Goal: Task Accomplishment & Management: Use online tool/utility

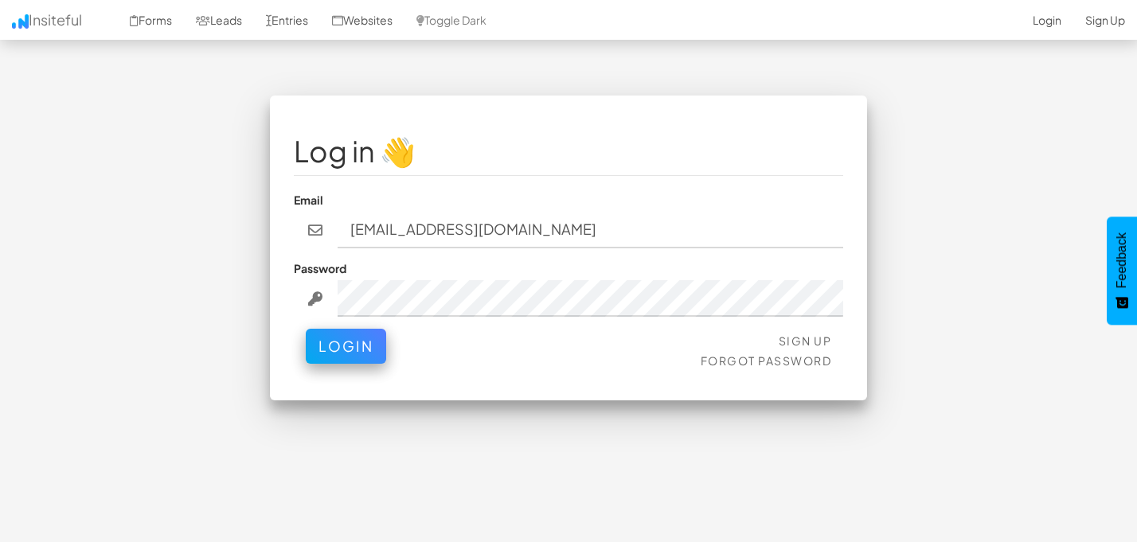
type input "[EMAIL_ADDRESS][DOMAIN_NAME]"
click at [306, 329] on button "Login" at bounding box center [346, 346] width 80 height 35
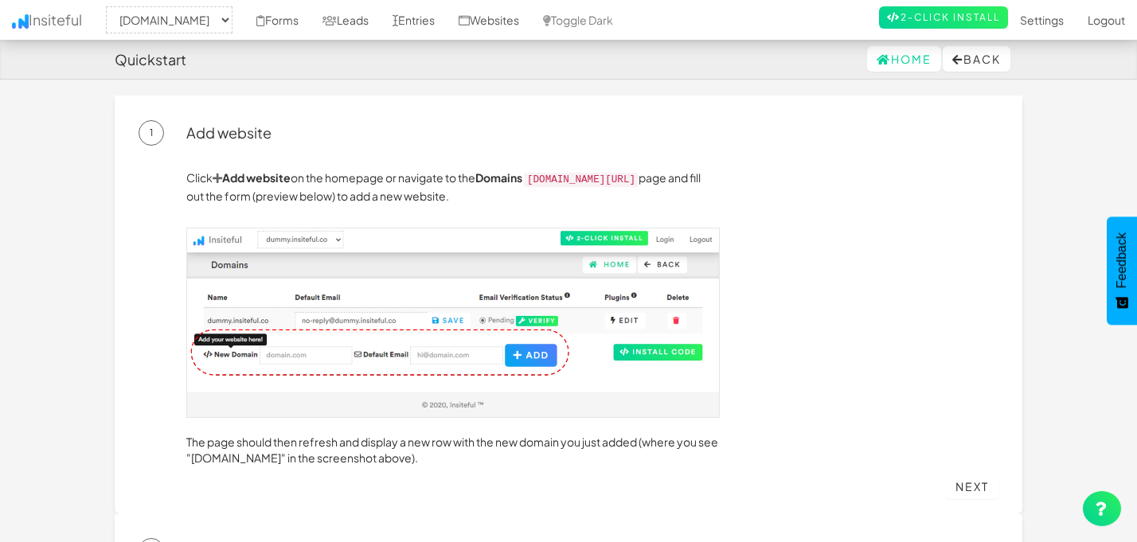
select select "2410"
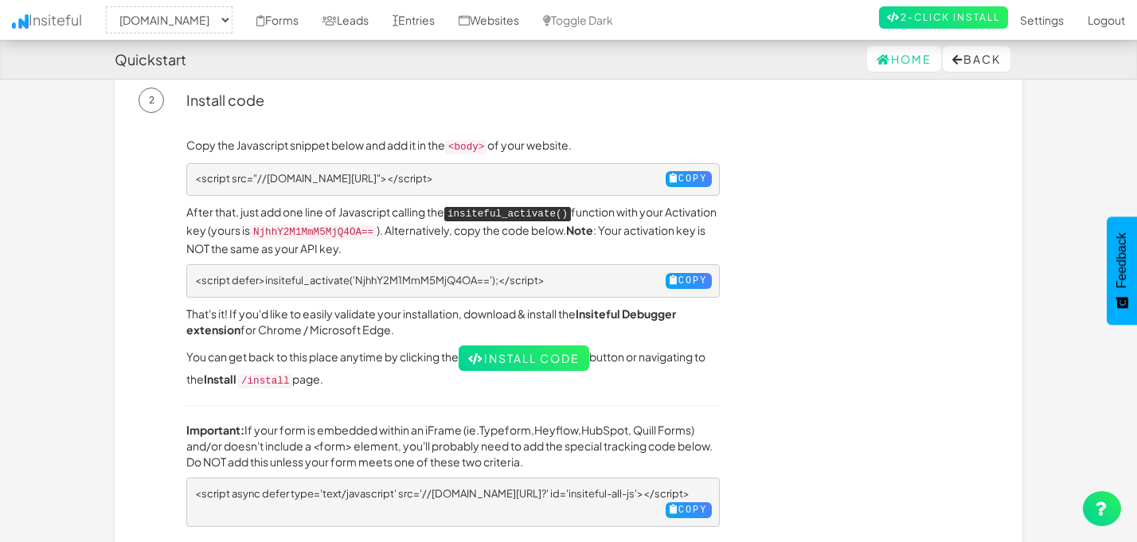
scroll to position [454, 0]
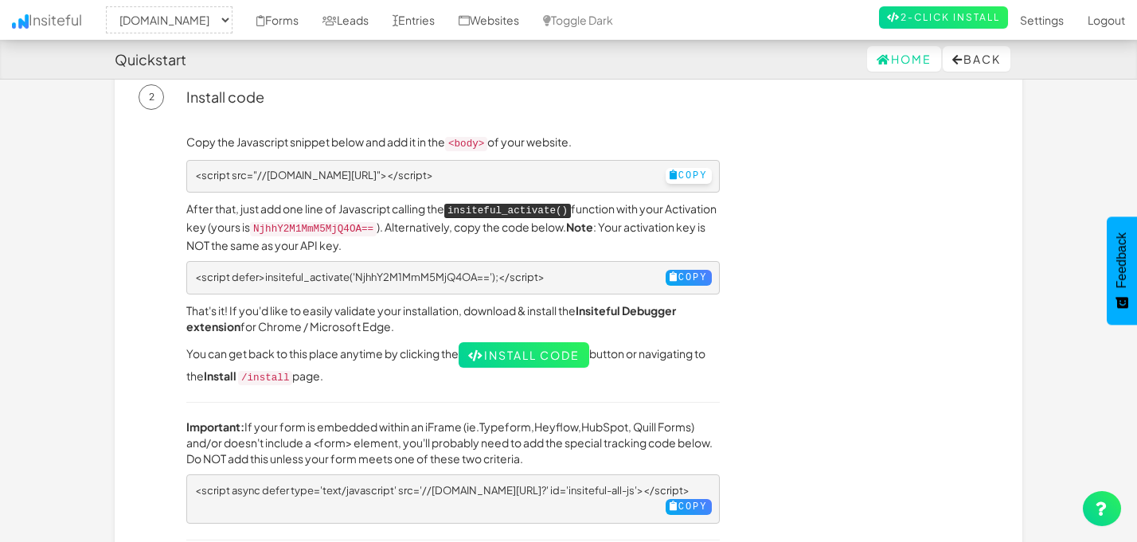
click at [682, 170] on button "Copy" at bounding box center [689, 176] width 46 height 16
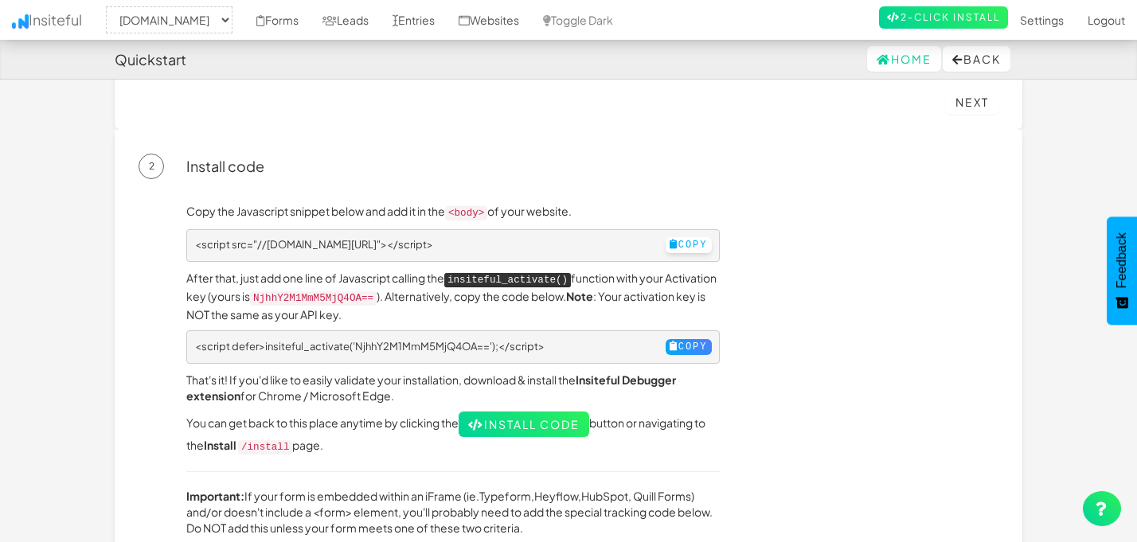
scroll to position [354, 0]
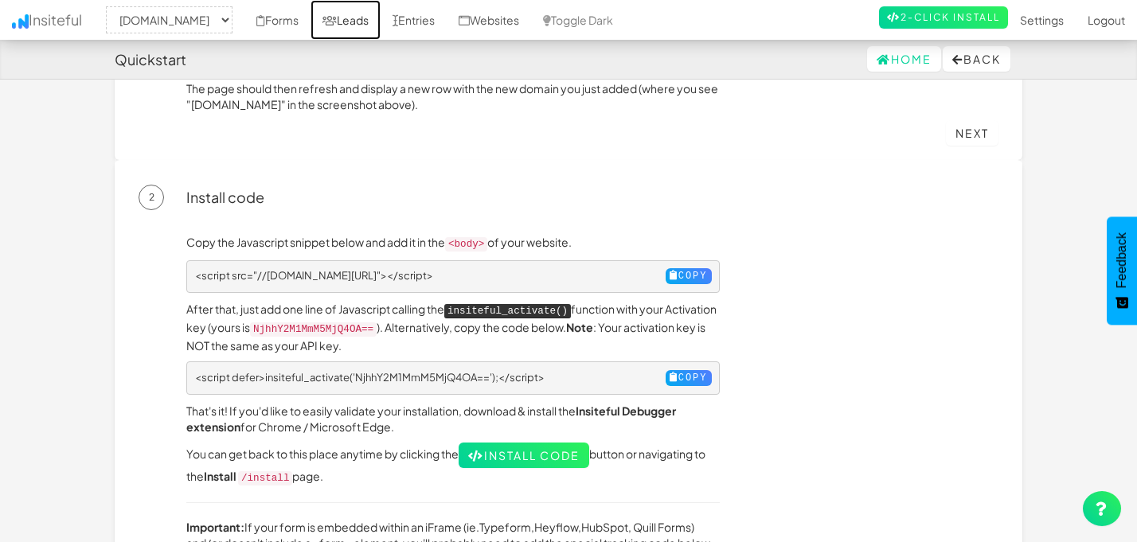
click at [381, 21] on link "Leads" at bounding box center [346, 20] width 70 height 40
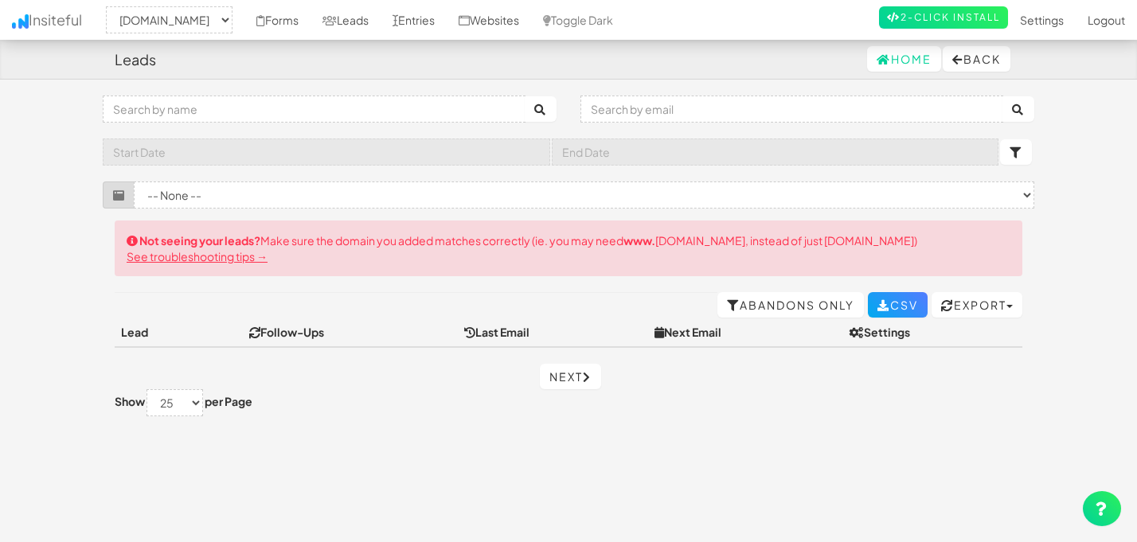
select select "2410"
click at [970, 67] on button "Back" at bounding box center [977, 58] width 68 height 25
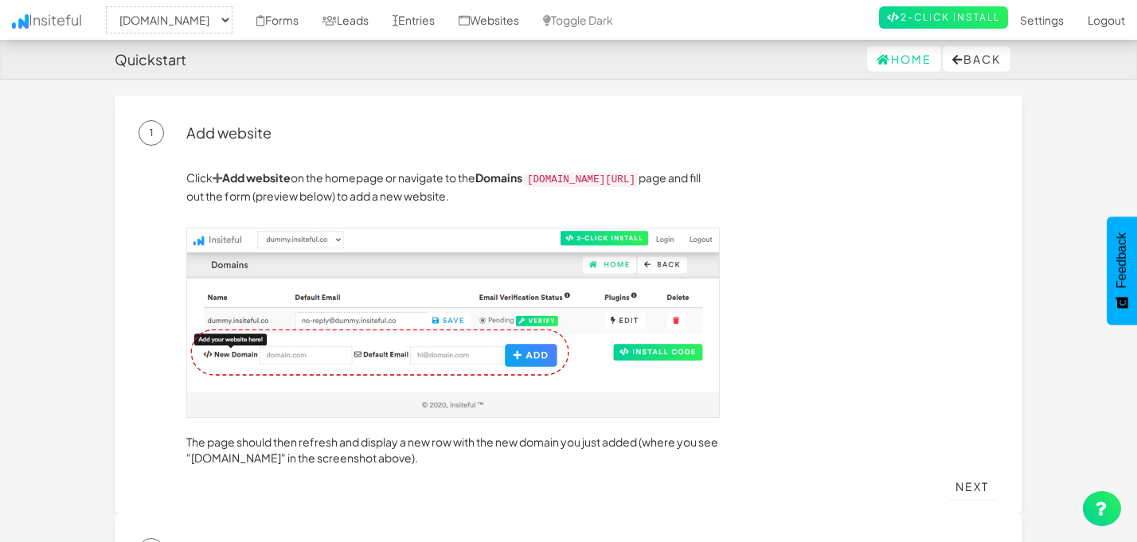
select select "2410"
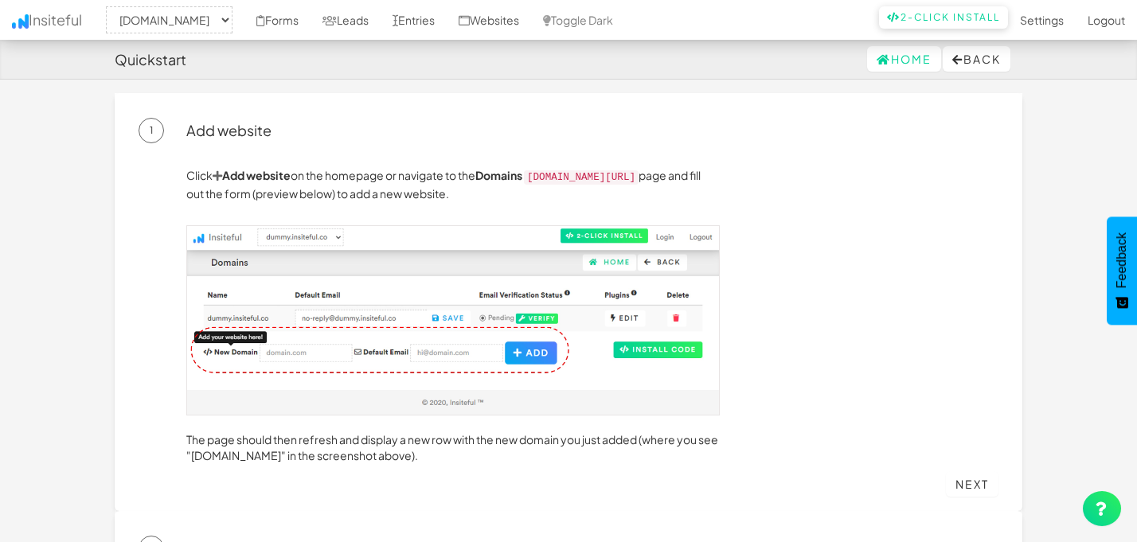
scroll to position [3, 0]
click at [581, 79] on nav "Quickstart Home Back" at bounding box center [568, 60] width 1137 height 40
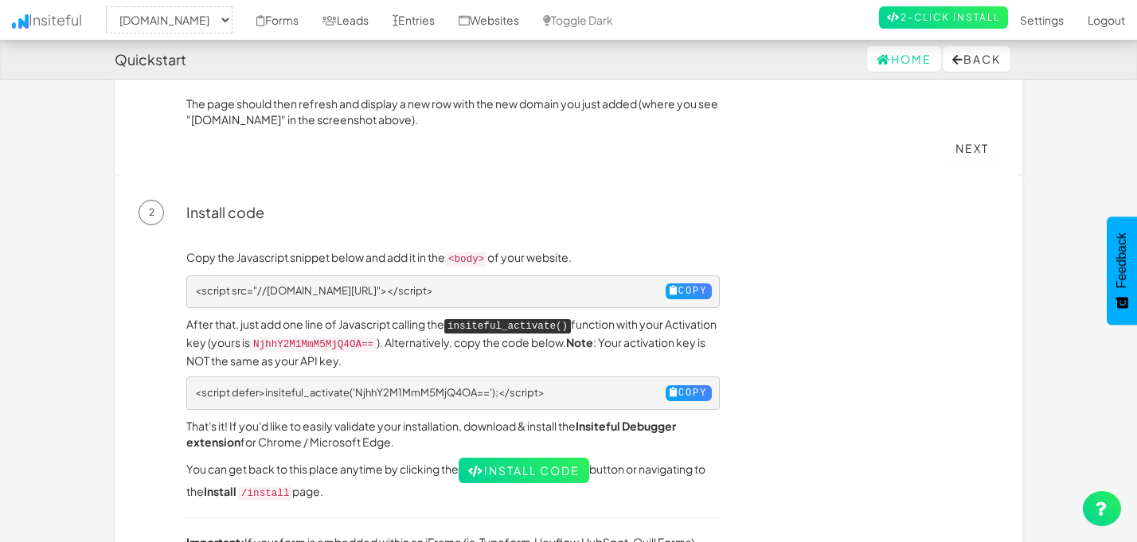
scroll to position [341, 0]
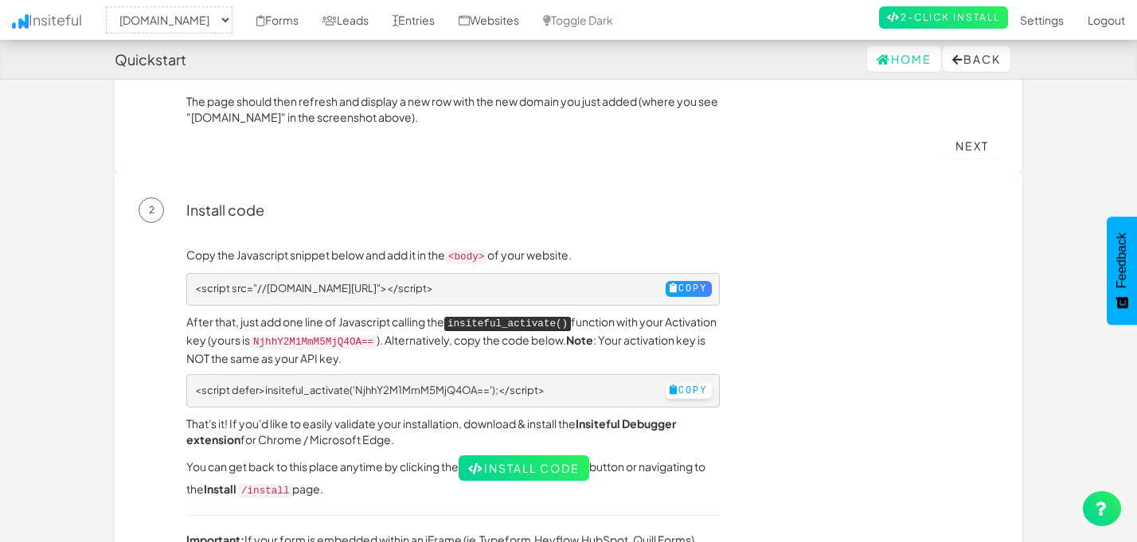
click at [666, 383] on button "Copy" at bounding box center [689, 391] width 46 height 16
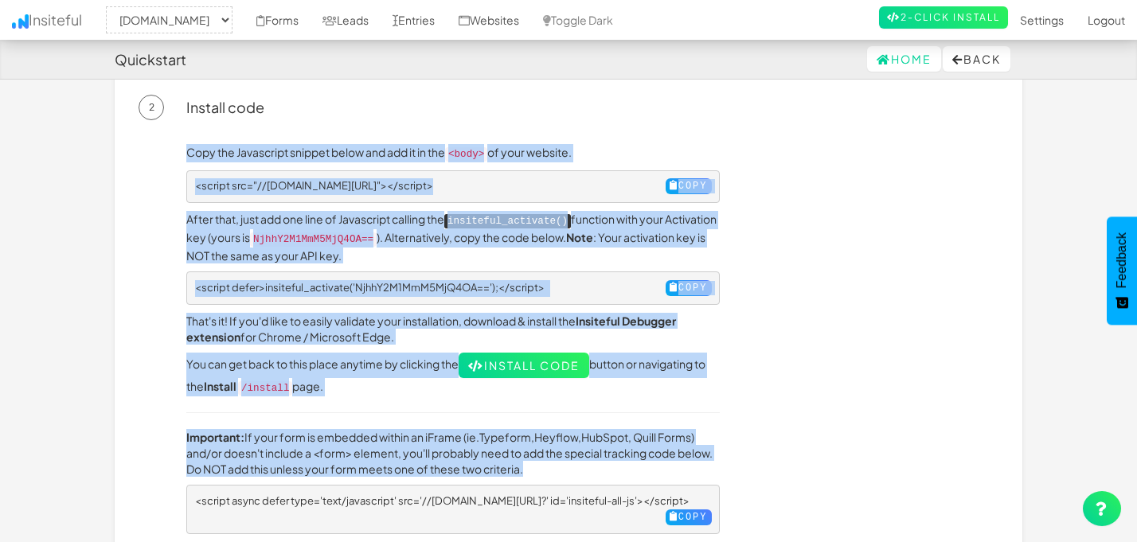
scroll to position [510, 0]
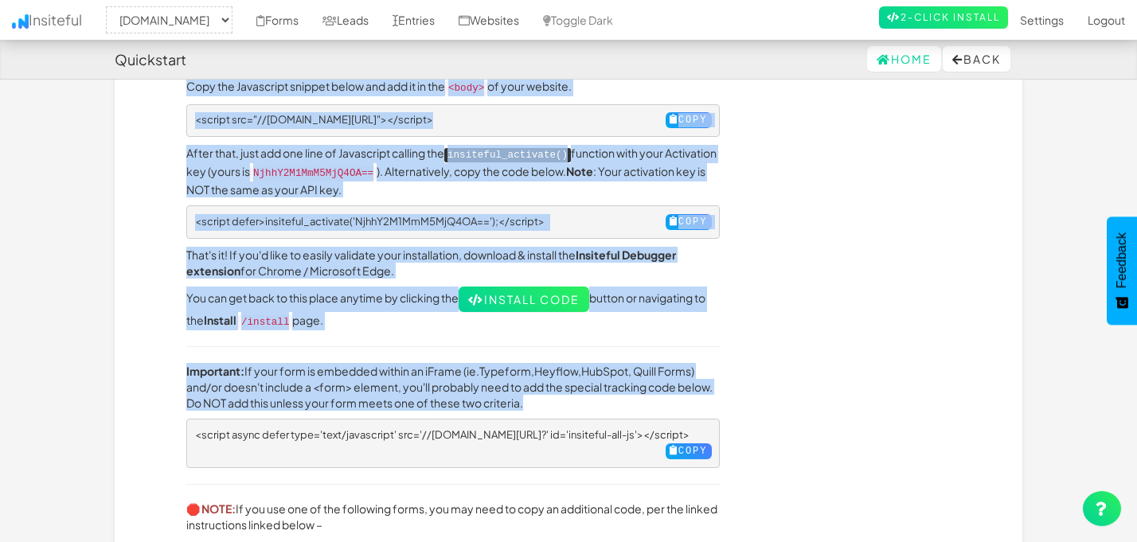
drag, startPoint x: 182, startPoint y: 182, endPoint x: 738, endPoint y: 431, distance: 609.6
click at [738, 431] on div "Copy the Javascript snippet below and add it in the <body> of your website. <sc…" at bounding box center [592, 457] width 836 height 759
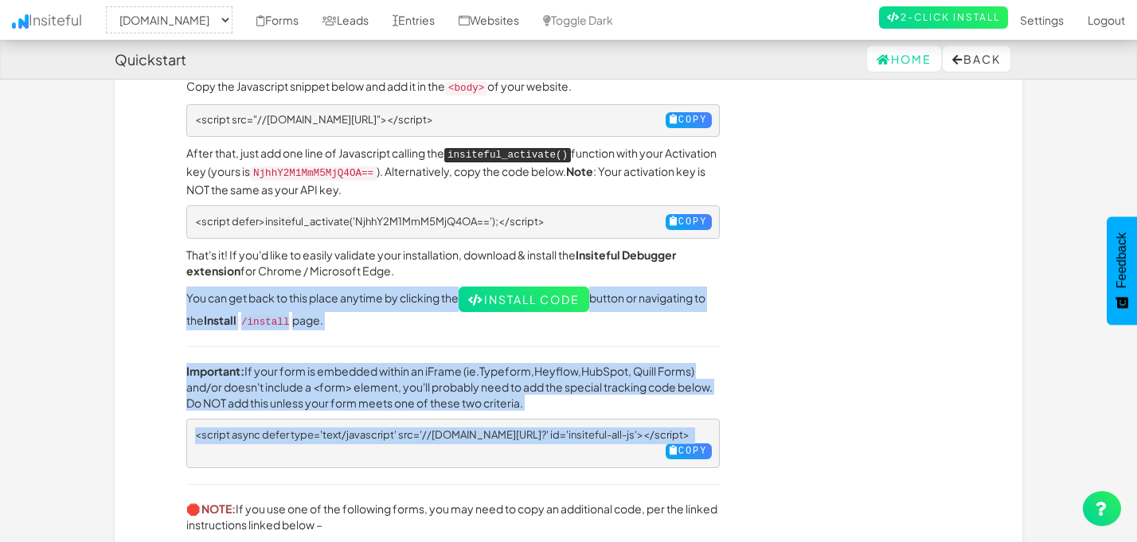
scroll to position [248, 0]
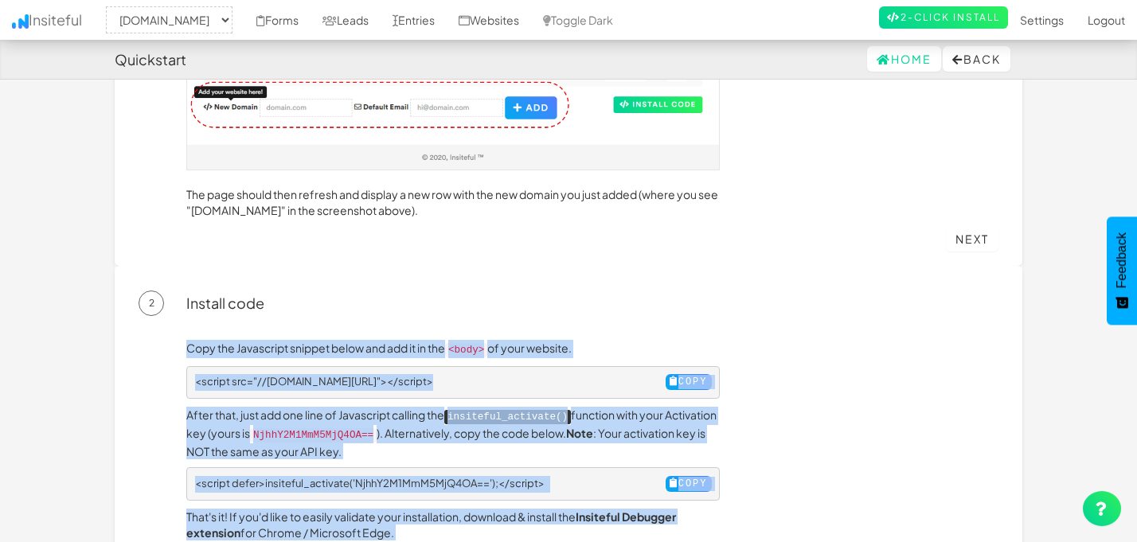
drag, startPoint x: 324, startPoint y: 445, endPoint x: 174, endPoint y: 341, distance: 182.5
copy div "Copy the Javascript snippet below and add it in the <body> of your website. <sc…"
